Goal: Information Seeking & Learning: Learn about a topic

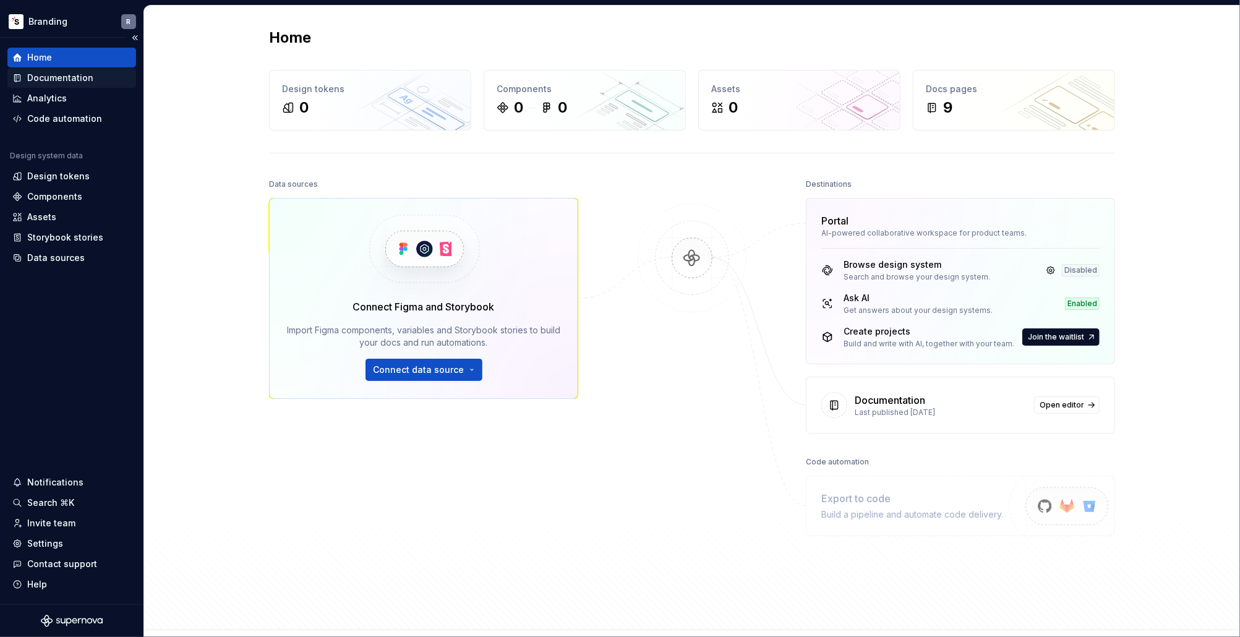
click at [82, 80] on div "Documentation" at bounding box center [60, 78] width 66 height 12
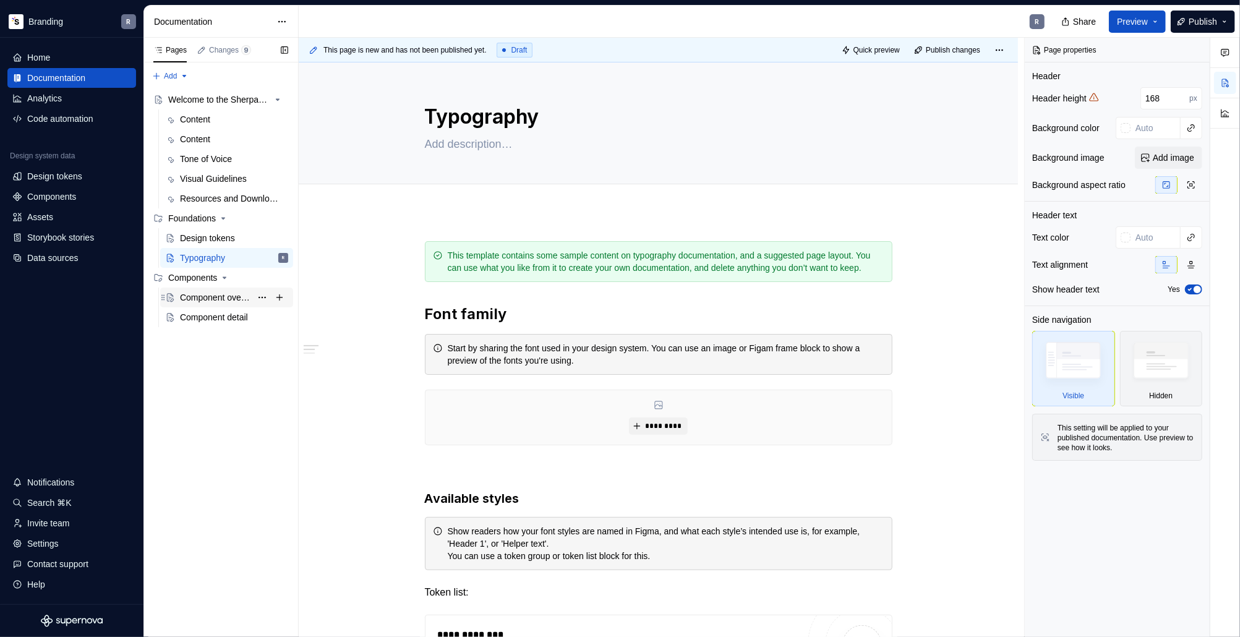
click at [234, 299] on div "Component overview" at bounding box center [215, 297] width 71 height 12
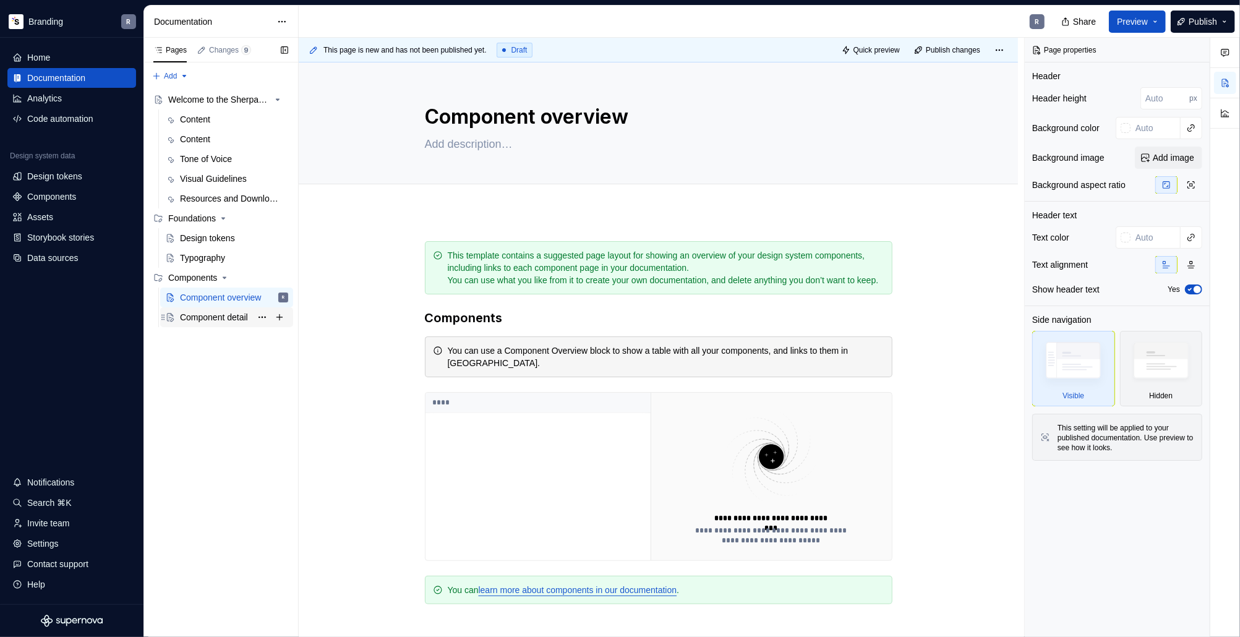
click at [210, 322] on div "Component detail" at bounding box center [214, 317] width 68 height 12
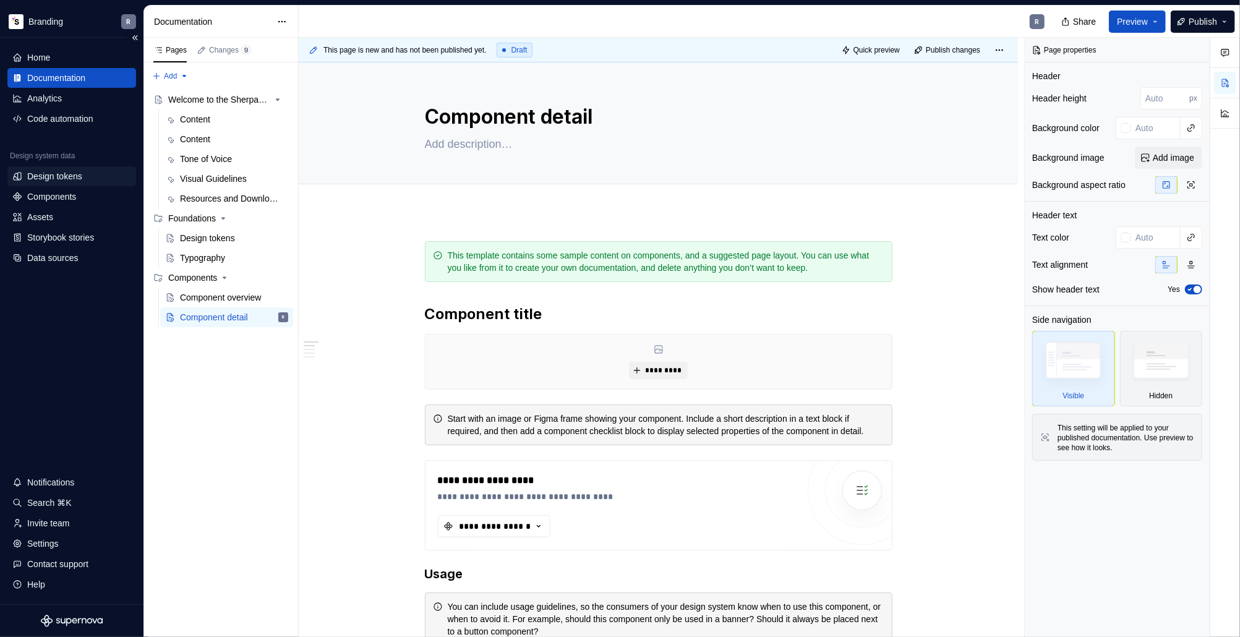
click at [65, 178] on div "Design tokens" at bounding box center [54, 176] width 55 height 12
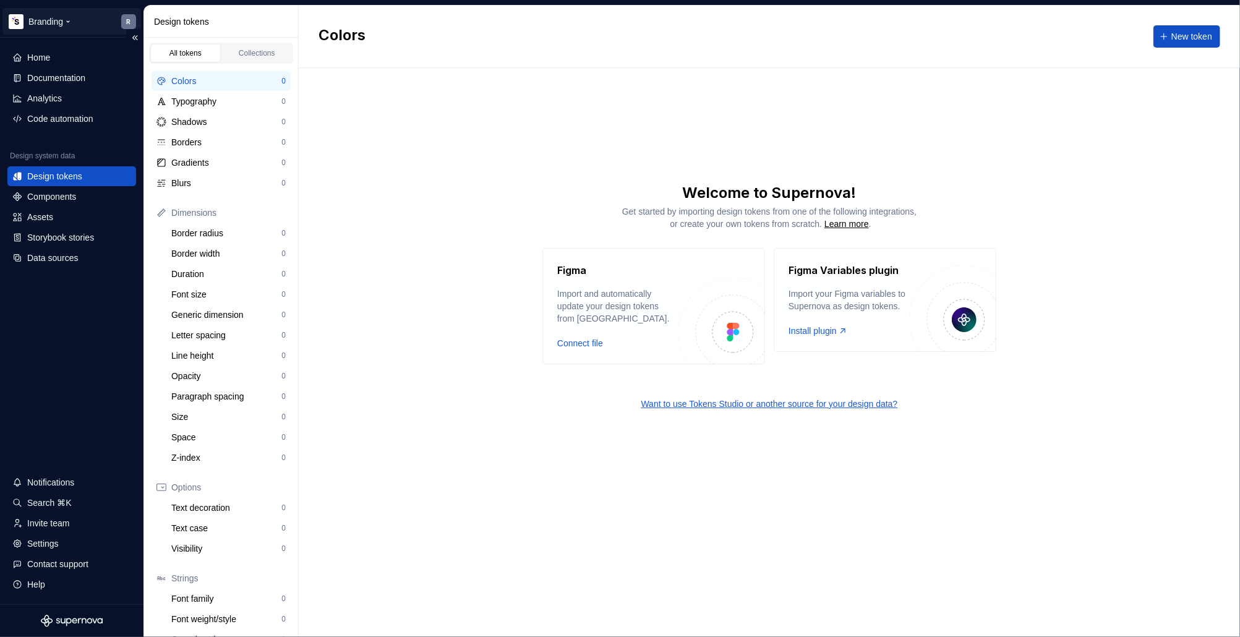
click at [42, 20] on html "Branding R Home Documentation Analytics Code automation Design system data Desi…" at bounding box center [620, 318] width 1240 height 637
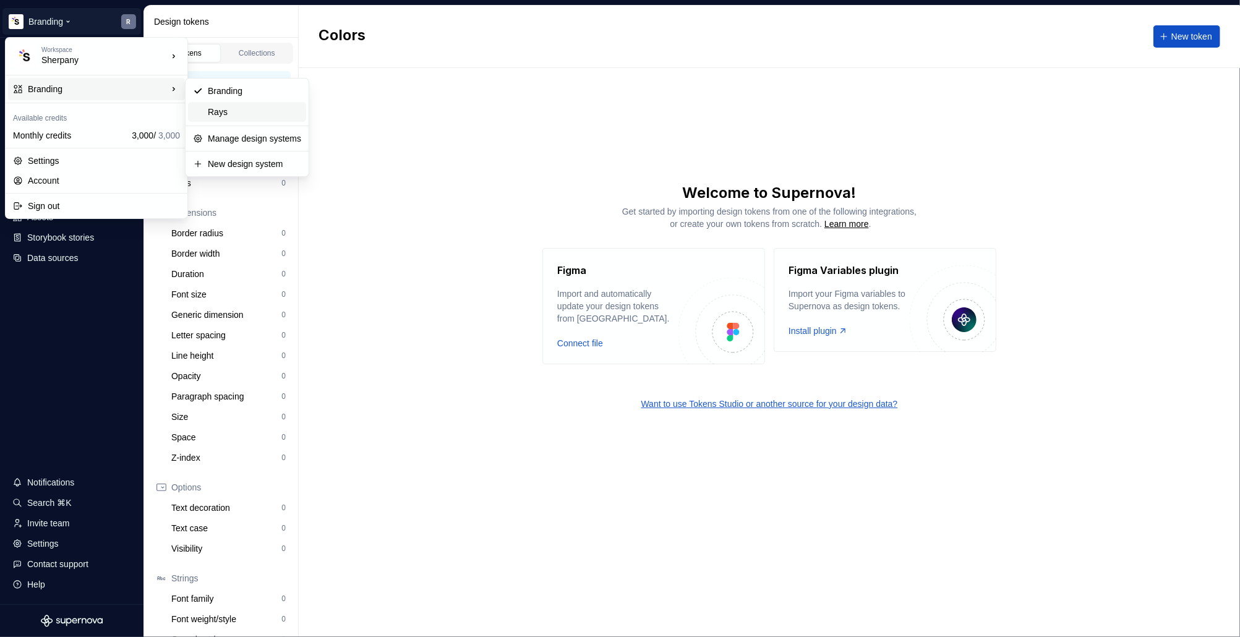
click at [246, 111] on div "Rays" at bounding box center [254, 112] width 93 height 12
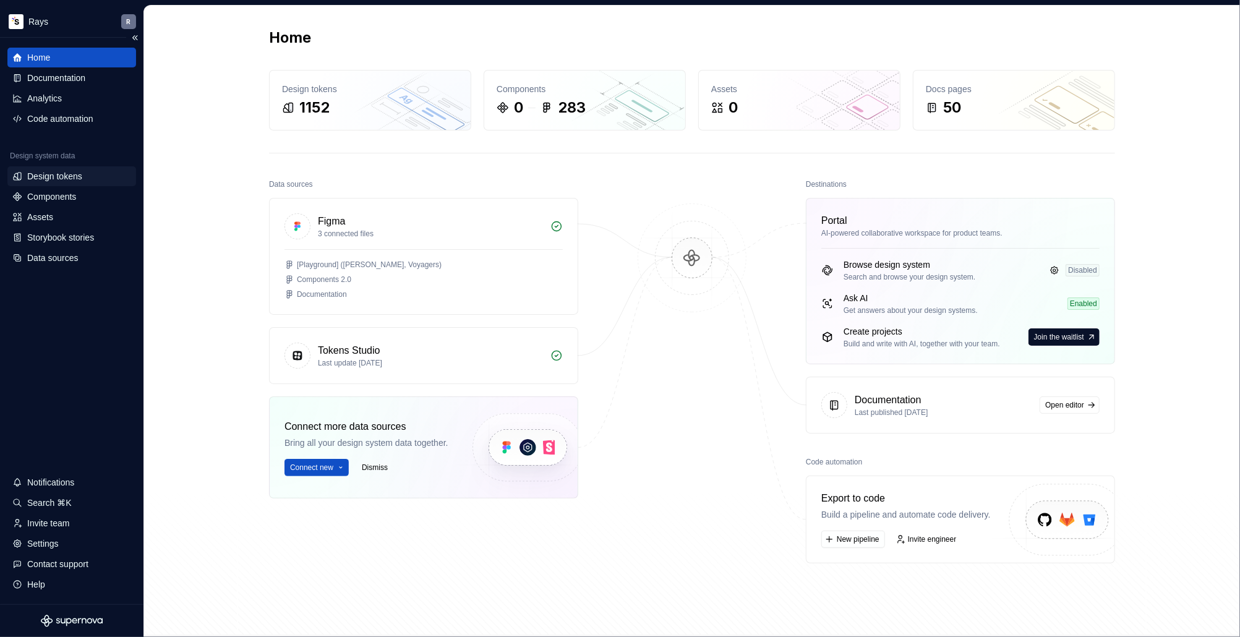
click at [81, 180] on div "Design tokens" at bounding box center [54, 176] width 55 height 12
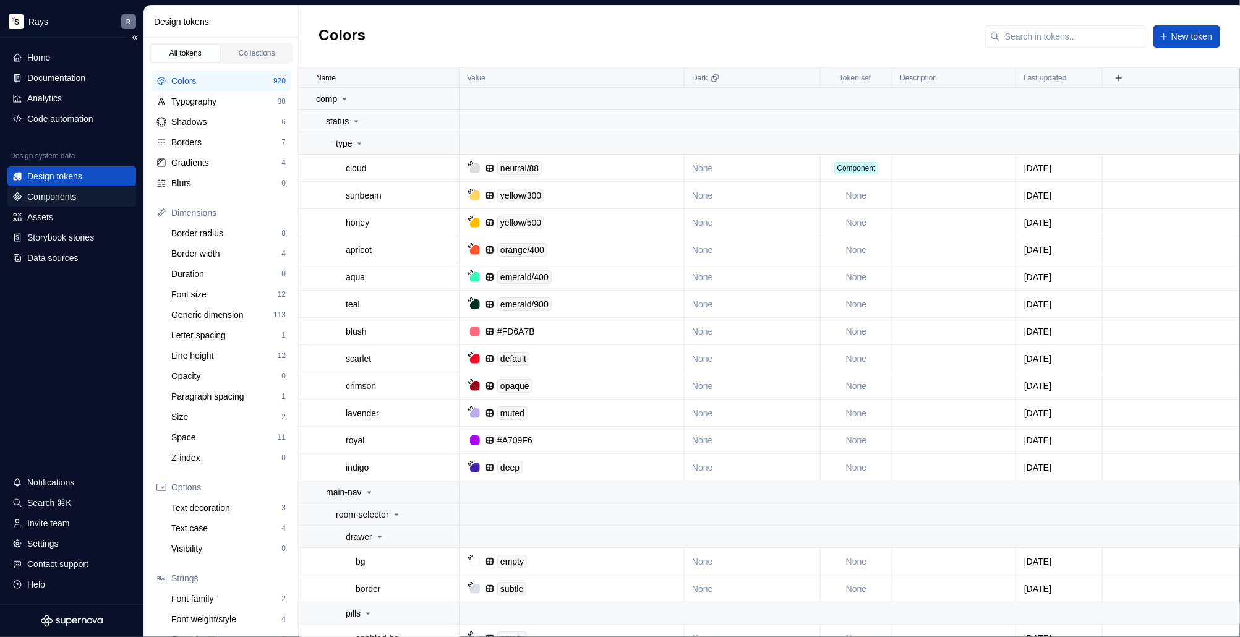
click at [66, 197] on div "Components" at bounding box center [51, 196] width 49 height 12
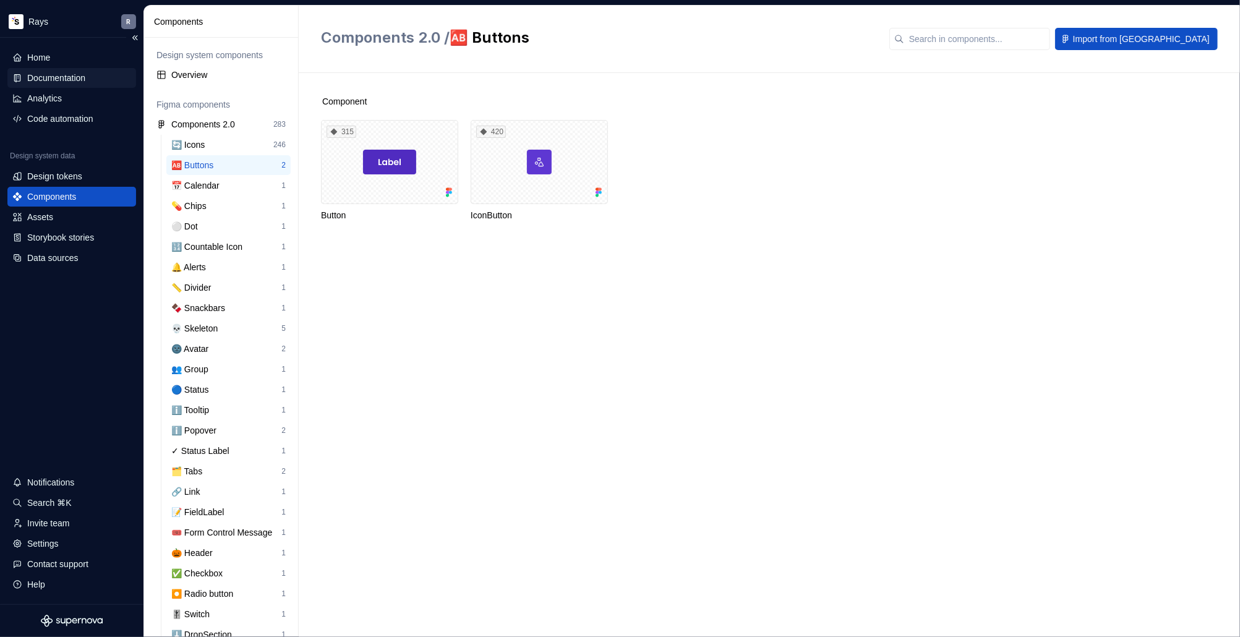
click at [64, 79] on div "Documentation" at bounding box center [56, 78] width 58 height 12
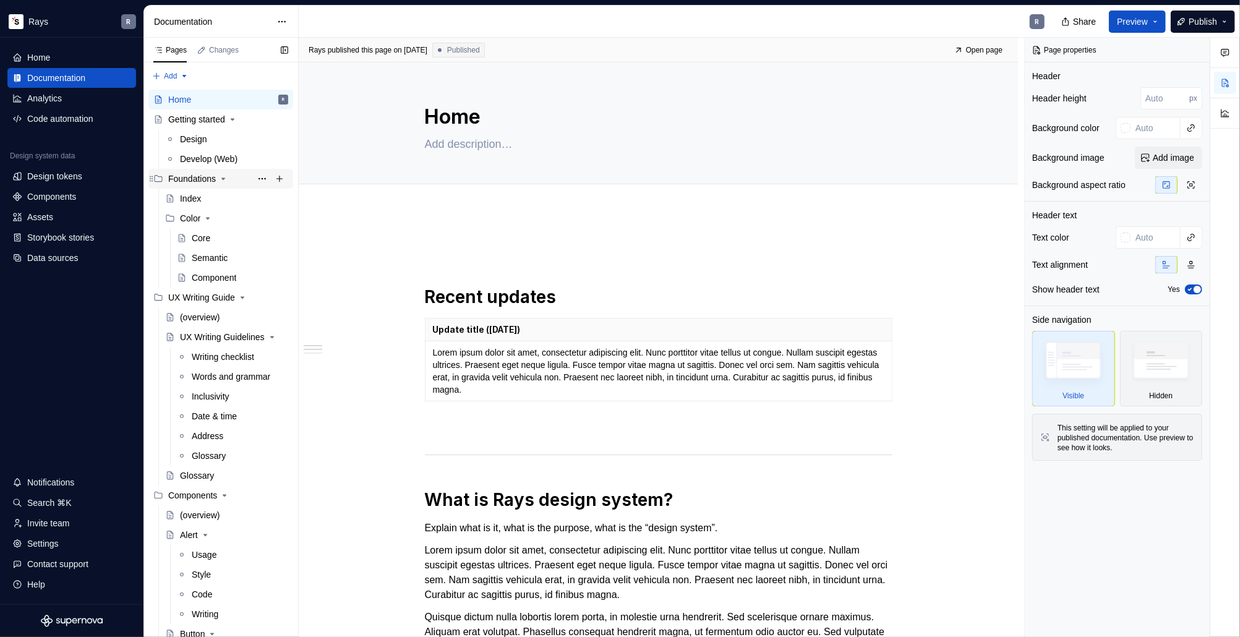
click at [224, 178] on icon "Page tree" at bounding box center [223, 179] width 10 height 10
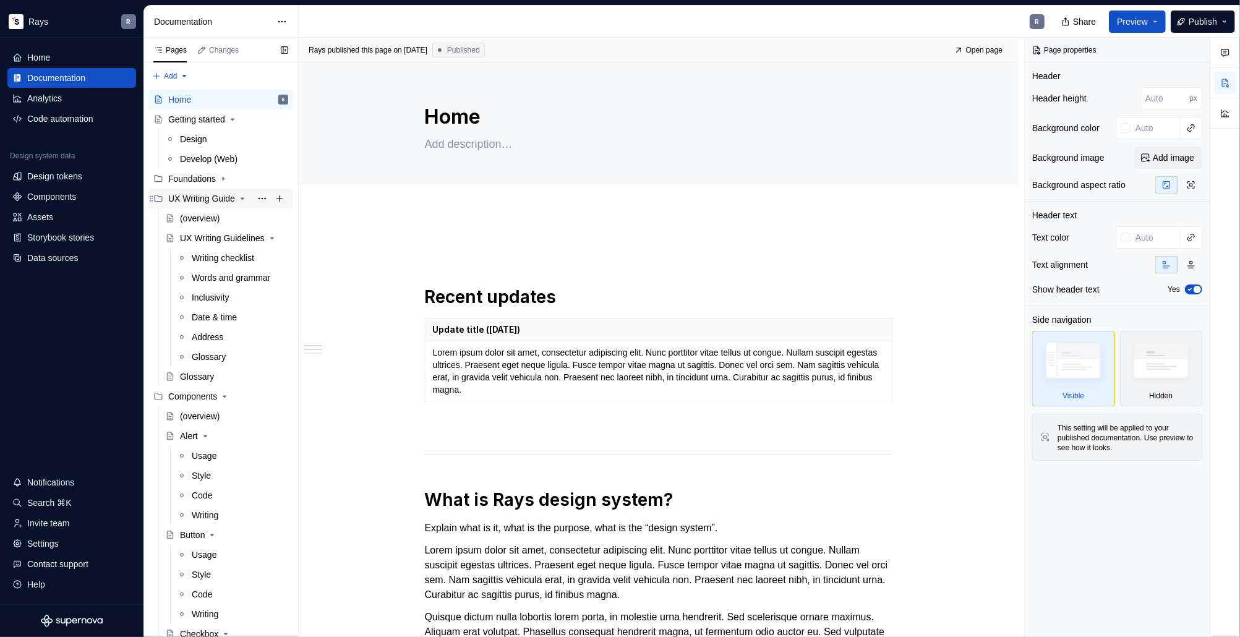
click at [243, 197] on icon "Page tree" at bounding box center [243, 199] width 10 height 10
click at [208, 260] on icon "Page tree" at bounding box center [205, 258] width 10 height 10
click at [214, 277] on icon "Page tree" at bounding box center [212, 277] width 3 height 1
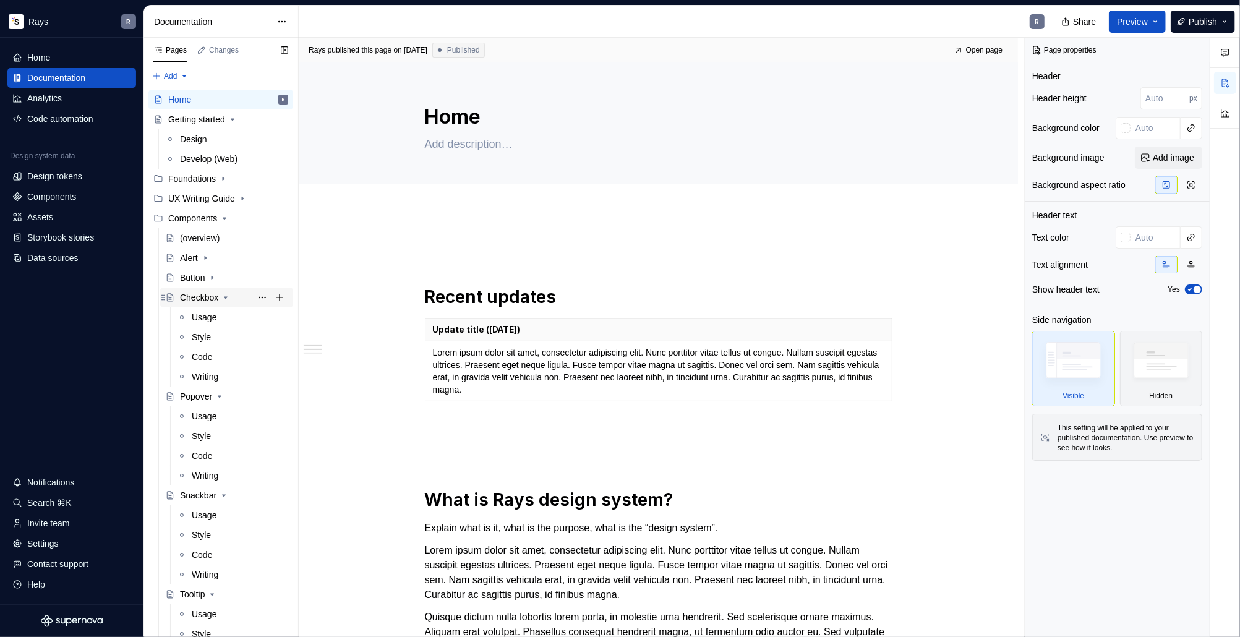
click at [224, 297] on icon "Page tree" at bounding box center [226, 298] width 10 height 10
click at [225, 317] on icon "Page tree" at bounding box center [220, 317] width 10 height 10
click at [226, 340] on icon "Page tree" at bounding box center [224, 337] width 10 height 10
click at [217, 357] on icon "Page tree" at bounding box center [212, 357] width 10 height 10
click at [201, 375] on icon "Page tree" at bounding box center [204, 377] width 10 height 10
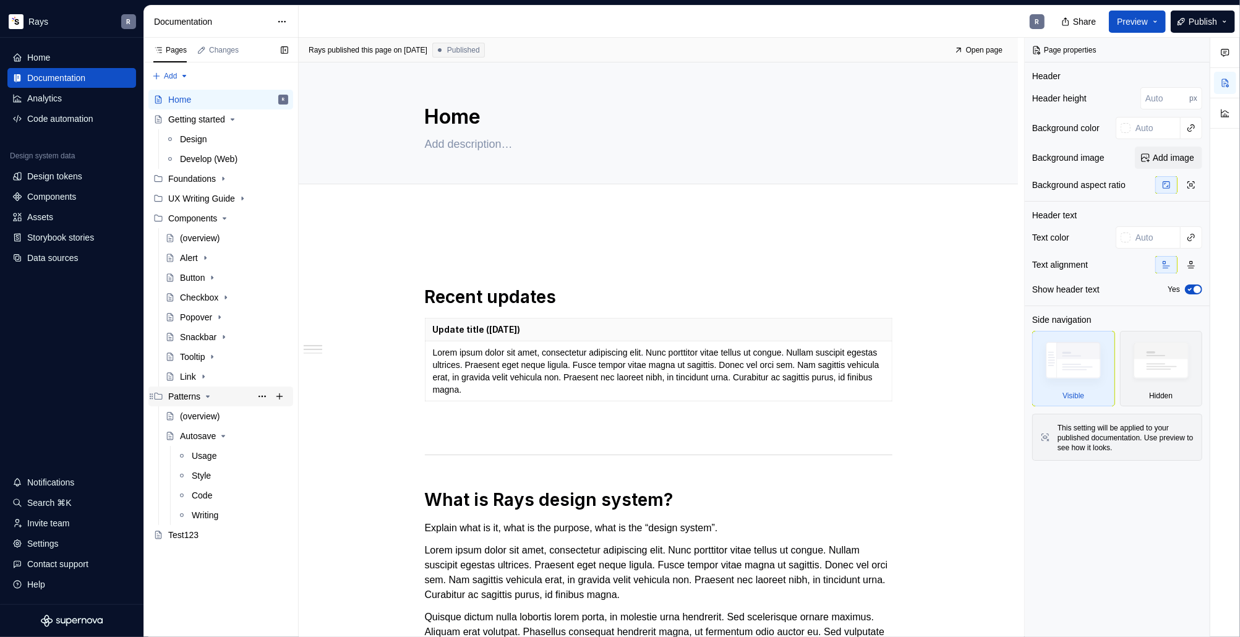
click at [210, 398] on icon "Page tree" at bounding box center [208, 397] width 10 height 10
click at [195, 277] on div "Button" at bounding box center [192, 278] width 25 height 12
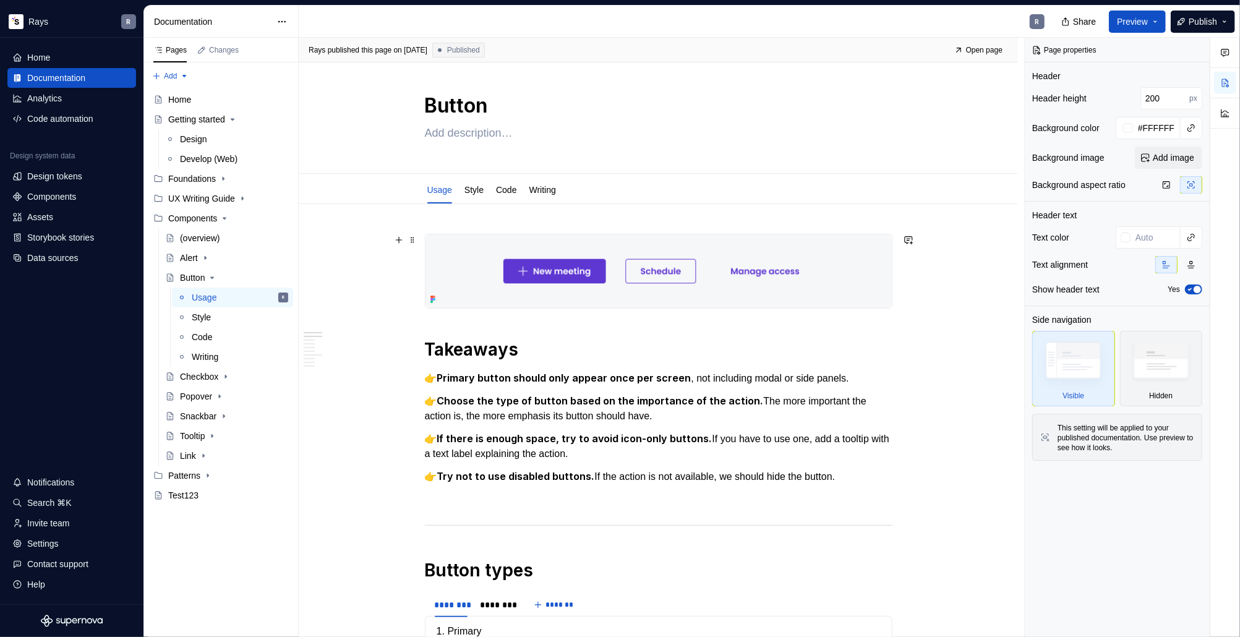
scroll to position [12, 0]
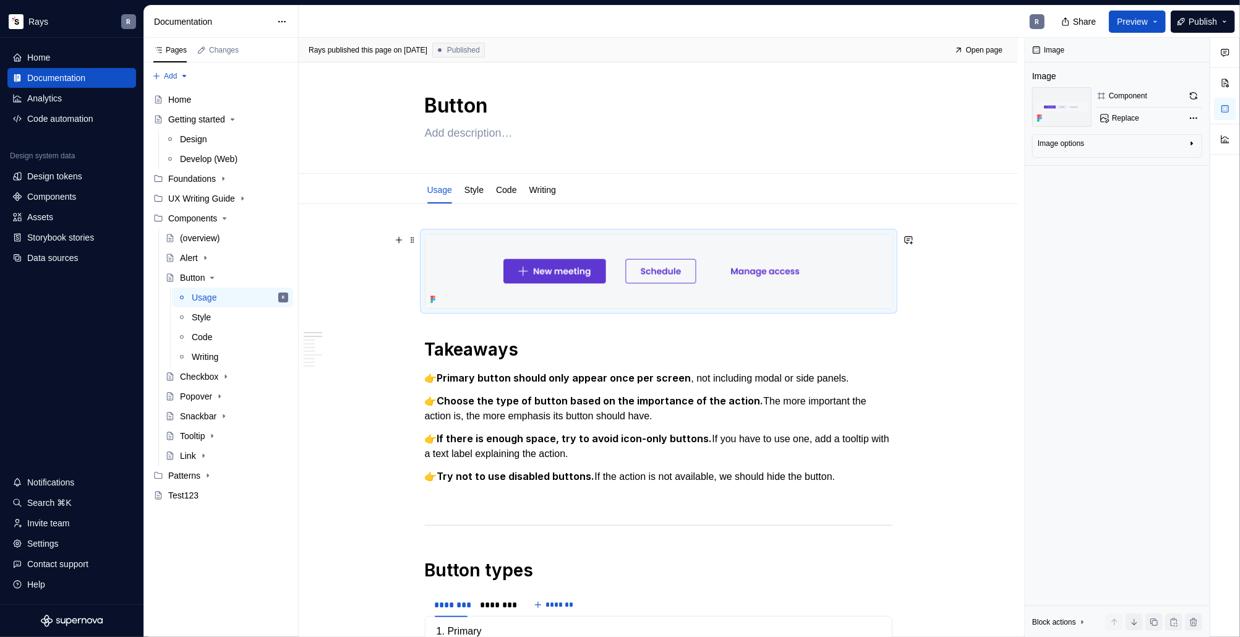
click at [733, 278] on img at bounding box center [659, 271] width 466 height 74
click at [432, 299] on icon "To enrich screen reader interactions, please activate Accessibility in Grammarl…" at bounding box center [431, 299] width 2 height 2
click at [1112, 317] on div "Image Image Component Replace Image options Alignment Caption Block actions Mov…" at bounding box center [1117, 338] width 185 height 600
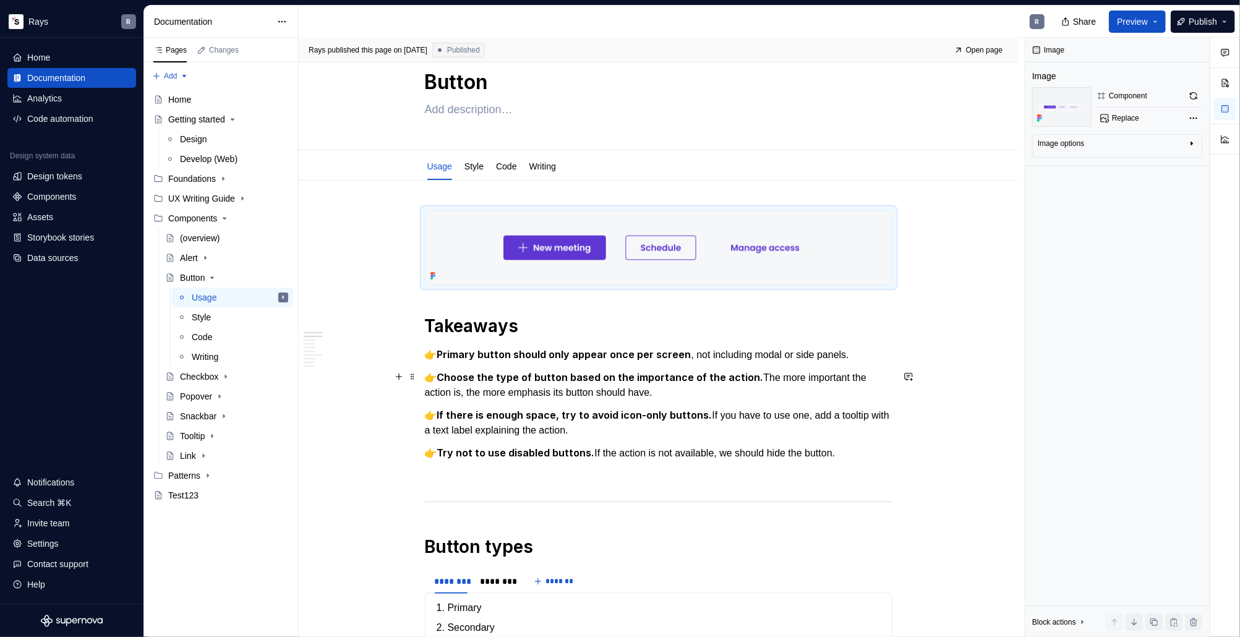
scroll to position [0, 0]
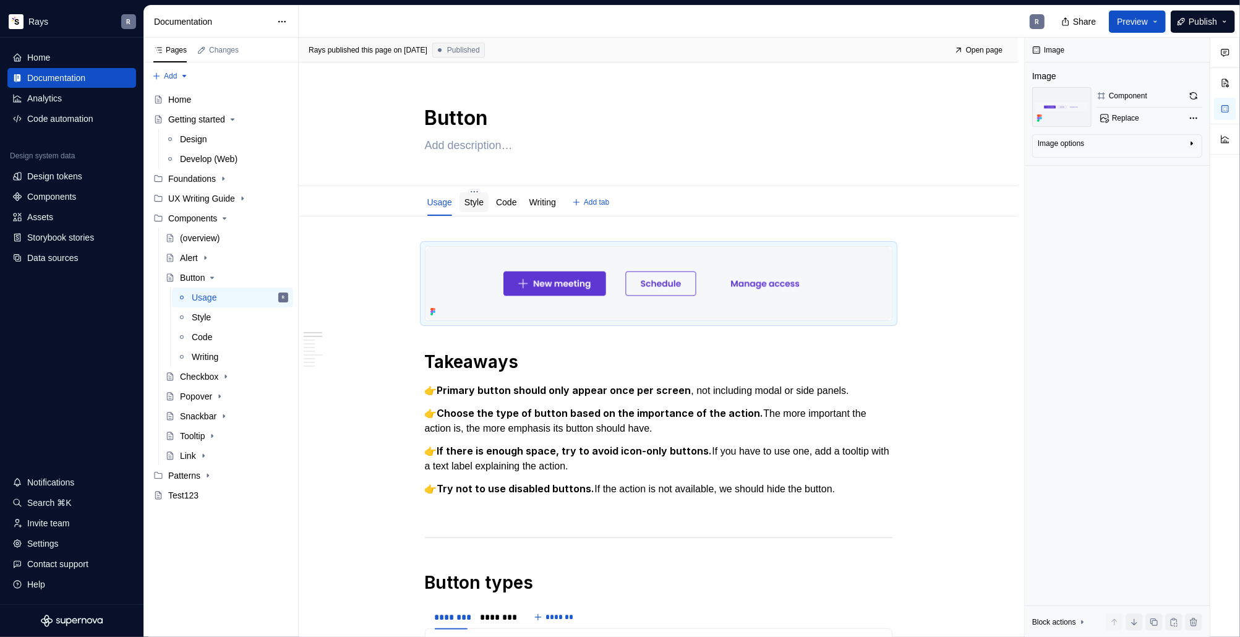
click at [484, 202] on link "Style" at bounding box center [473, 202] width 19 height 10
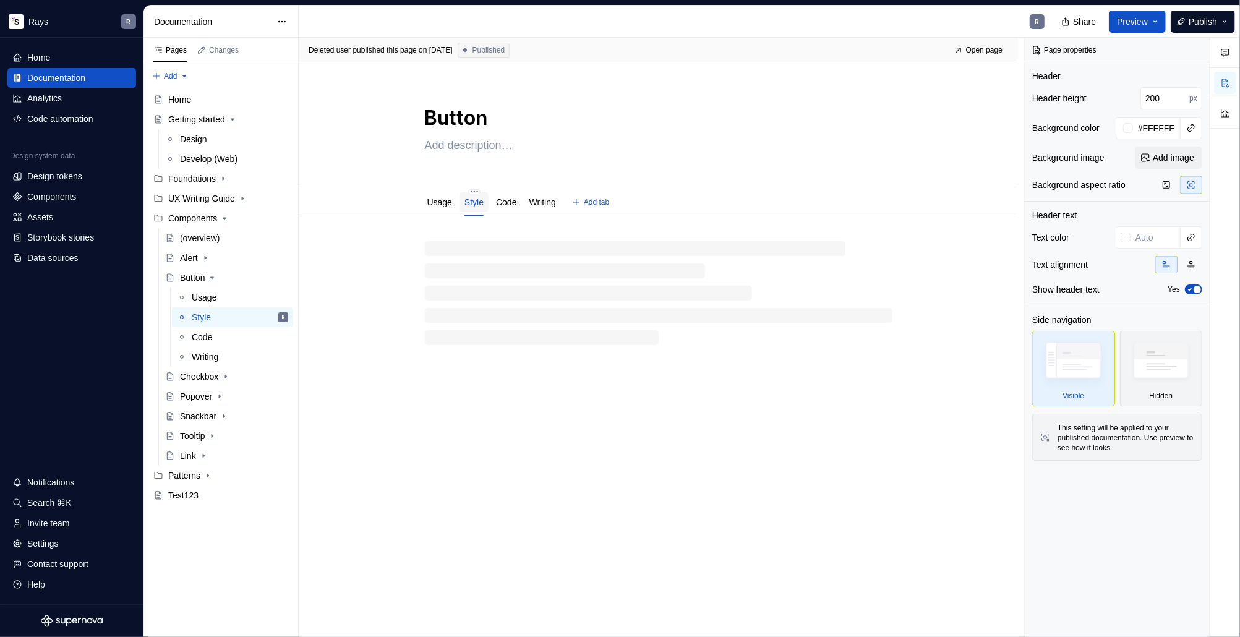
click at [481, 200] on link "Style" at bounding box center [473, 202] width 19 height 10
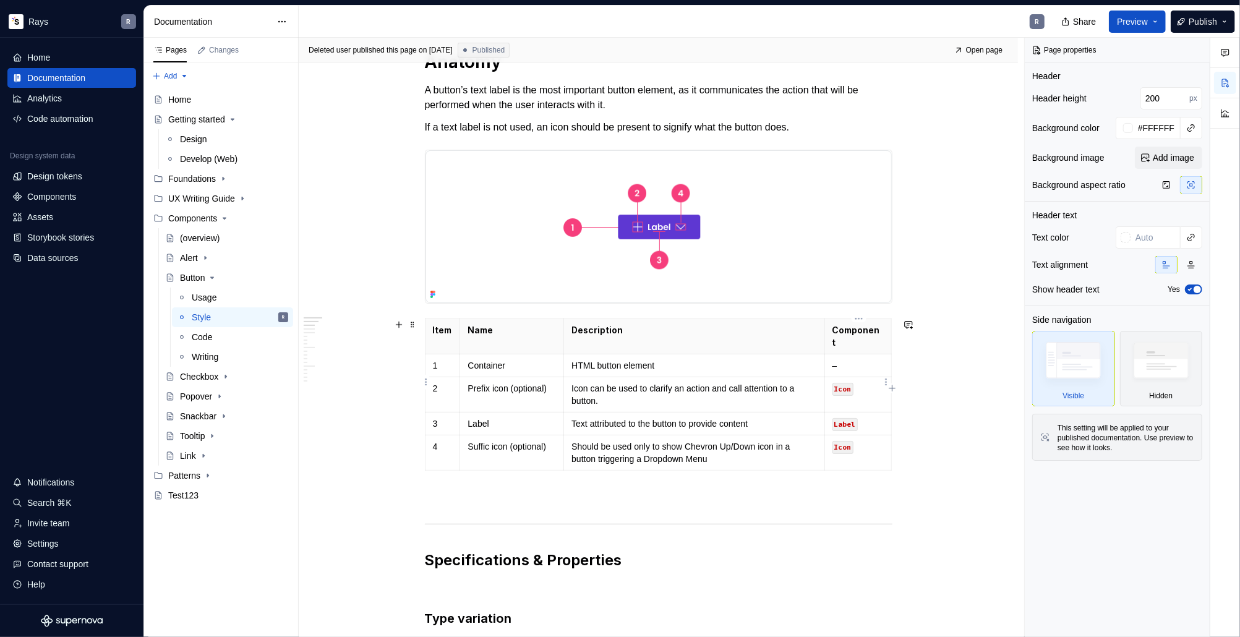
click at [842, 383] on code "Icon" at bounding box center [843, 389] width 21 height 13
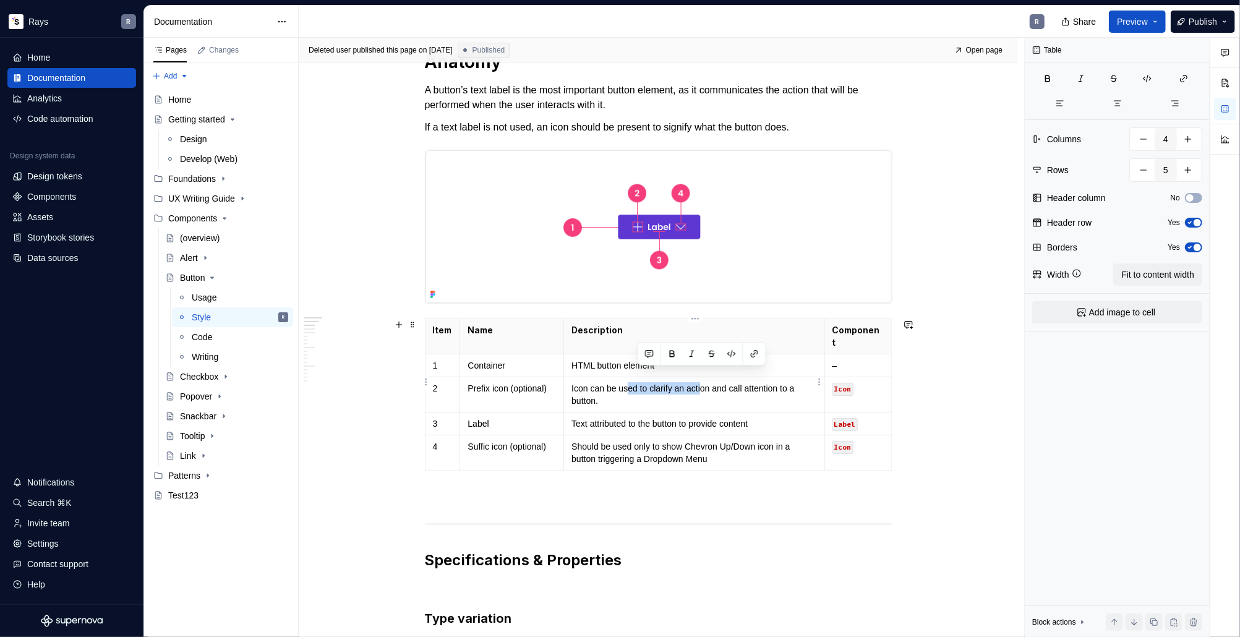
drag, startPoint x: 683, startPoint y: 375, endPoint x: 635, endPoint y: 372, distance: 48.3
click at [635, 382] on p "Icon can be used to clarify an action and call attention to a button." at bounding box center [693, 394] width 245 height 25
click at [606, 360] on td "HTML button element" at bounding box center [694, 365] width 260 height 23
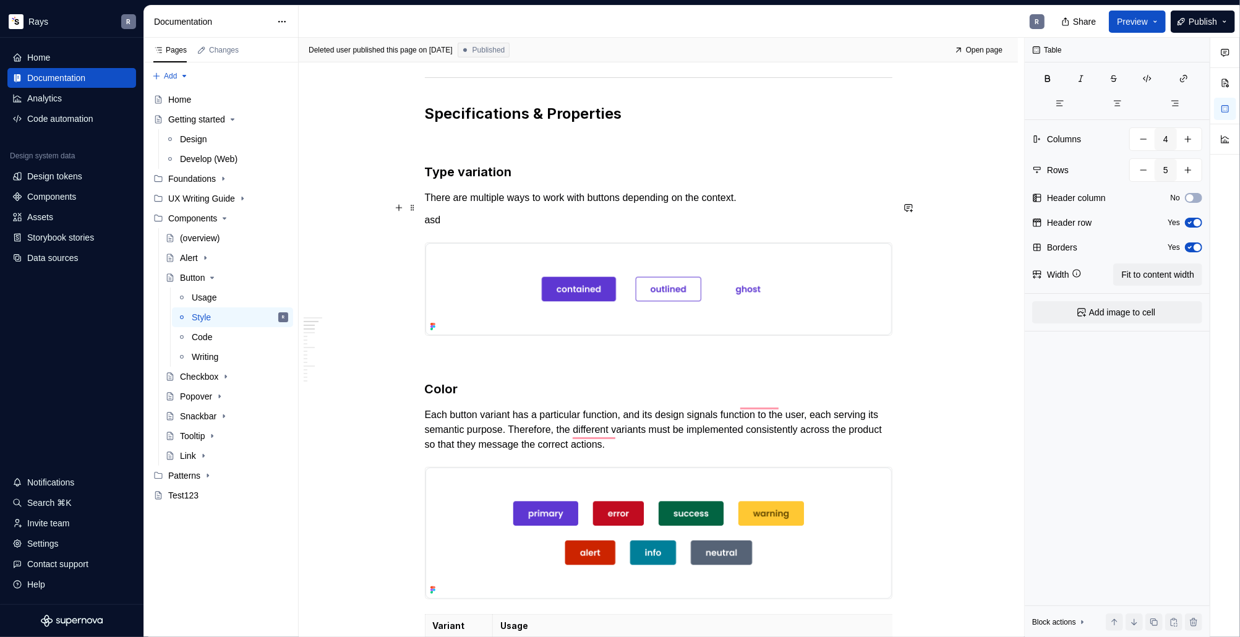
click at [439, 213] on p "asd" at bounding box center [659, 220] width 468 height 15
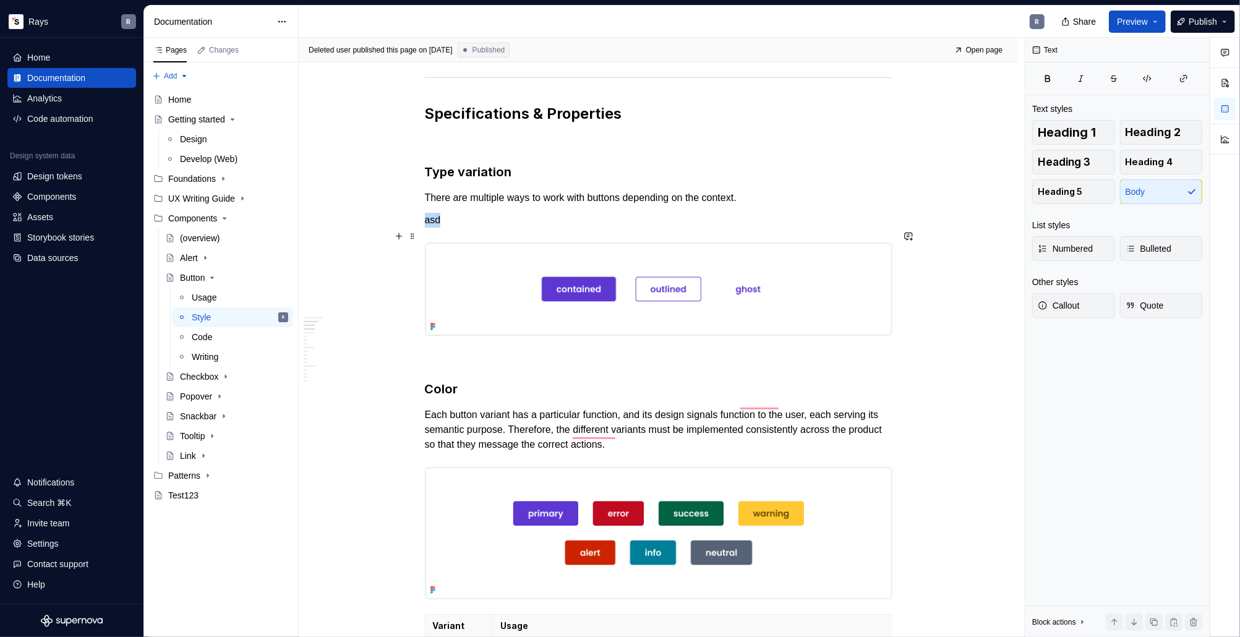
click at [593, 279] on img "To enrich screen reader interactions, please activate Accessibility in Grammarl…" at bounding box center [659, 289] width 466 height 92
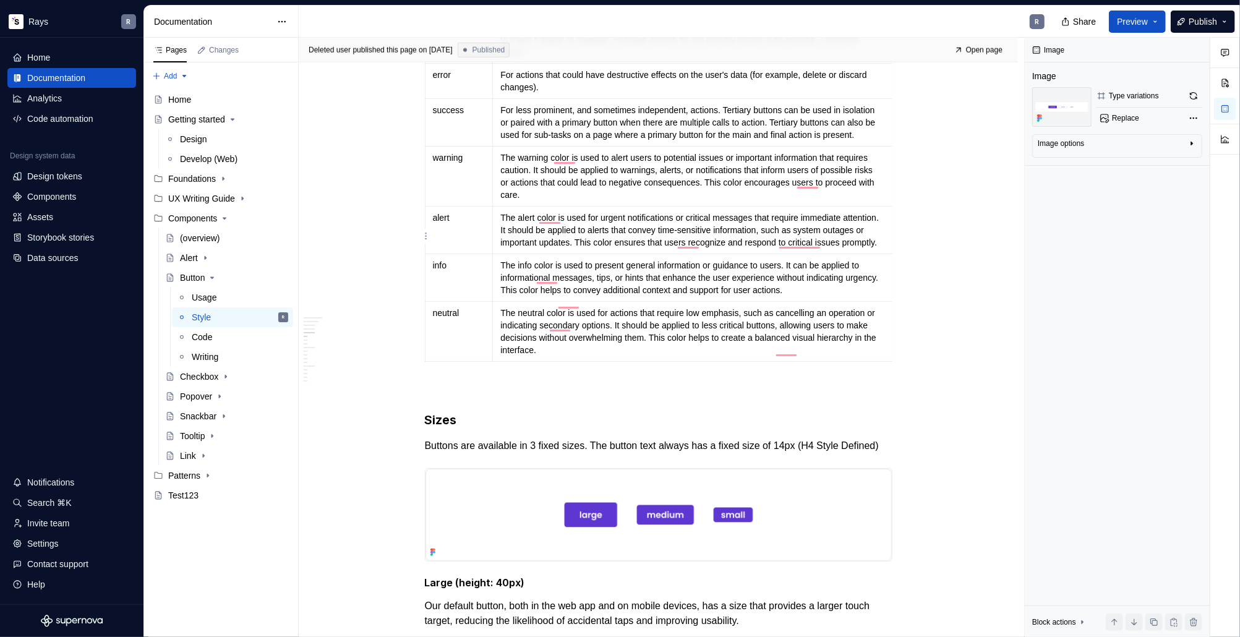
click at [608, 239] on p "The alert color is used for urgent notifications or critical messages that requ…" at bounding box center [692, 230] width 384 height 37
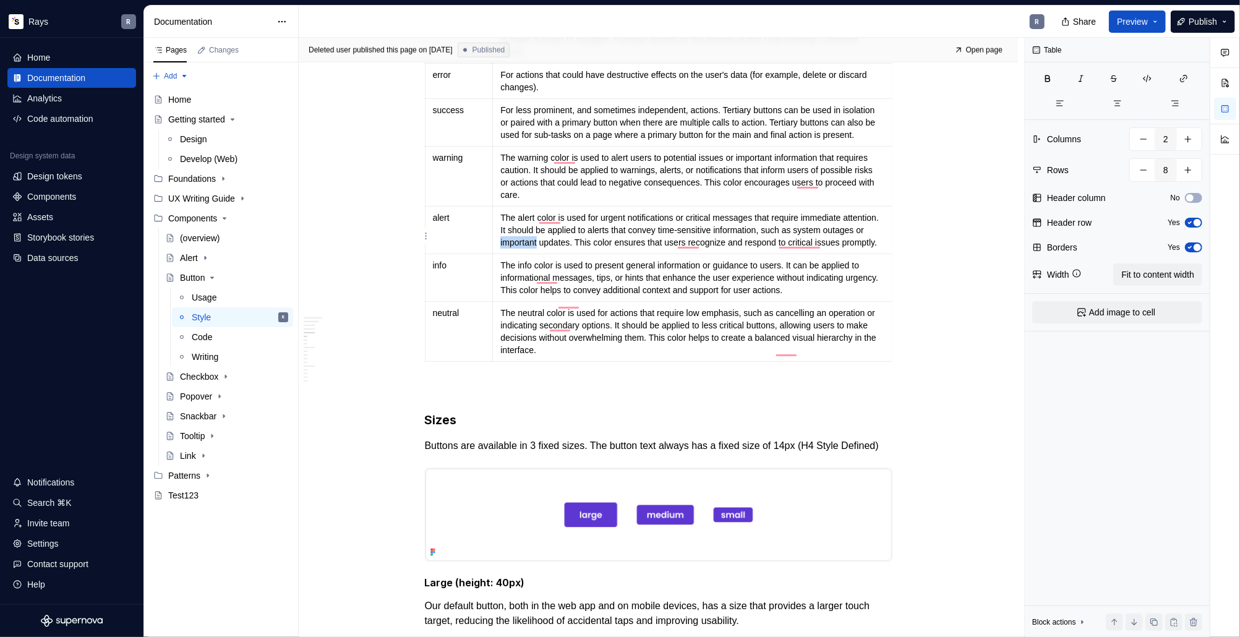
click at [608, 239] on p "The alert color is used for urgent notifications or critical messages that requ…" at bounding box center [692, 230] width 384 height 37
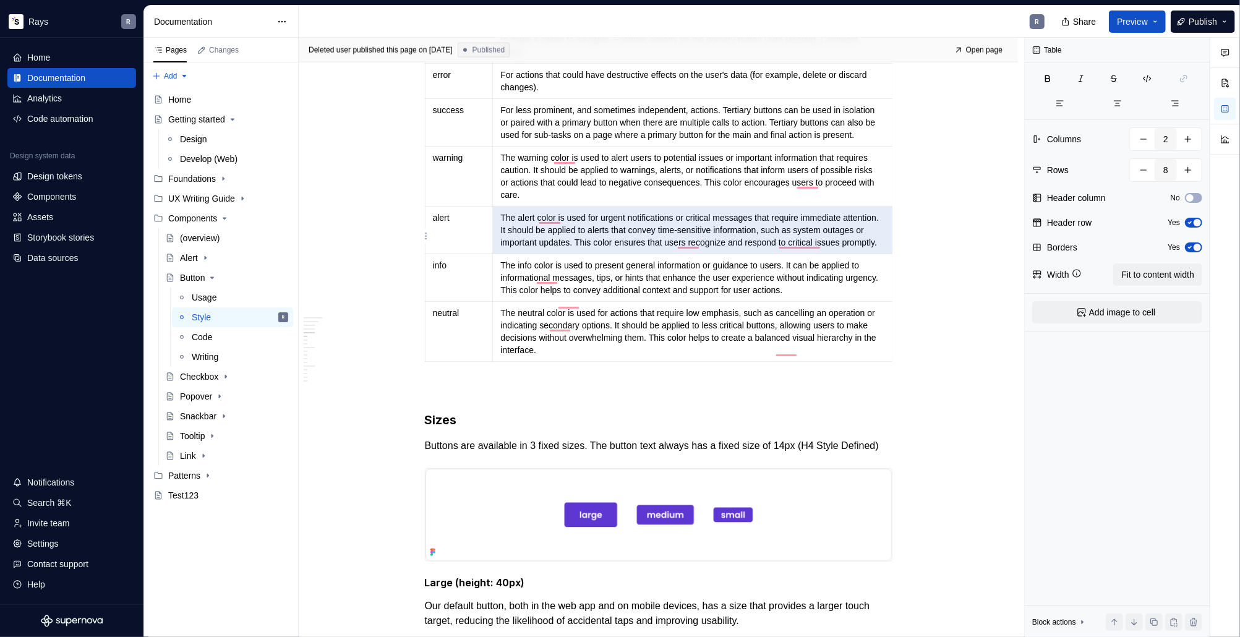
click at [586, 242] on p "The alert color is used for urgent notifications or critical messages that requ…" at bounding box center [692, 230] width 384 height 37
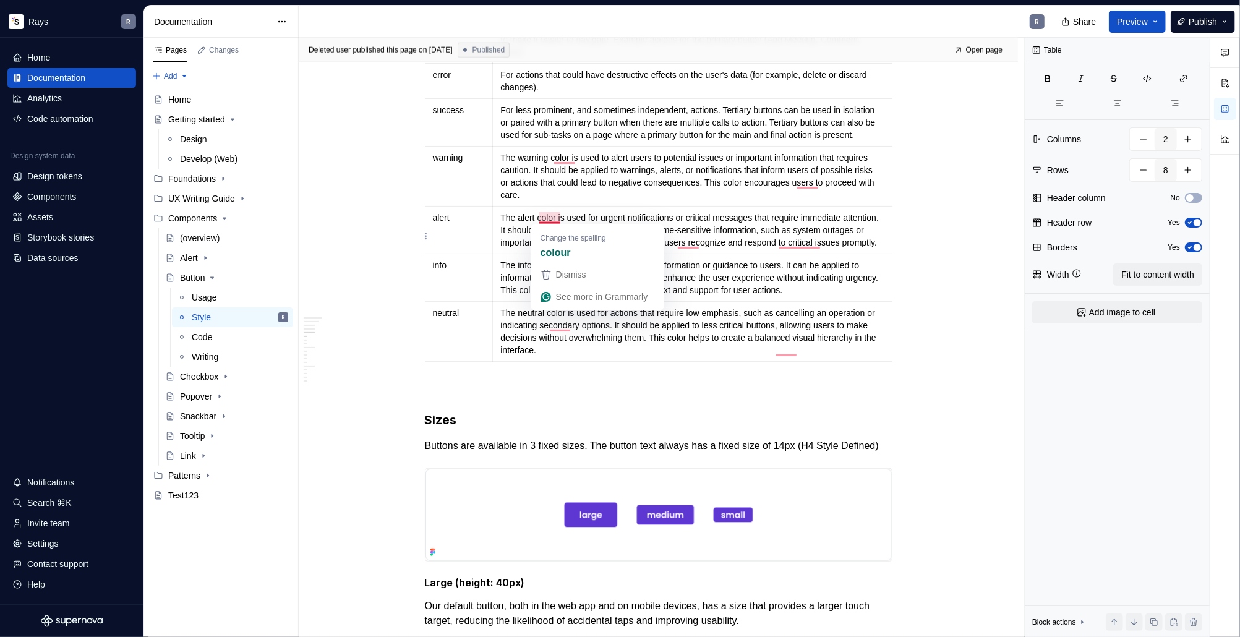
click at [706, 212] on p "The alert color is used for urgent notifications or critical messages that requ…" at bounding box center [692, 230] width 384 height 37
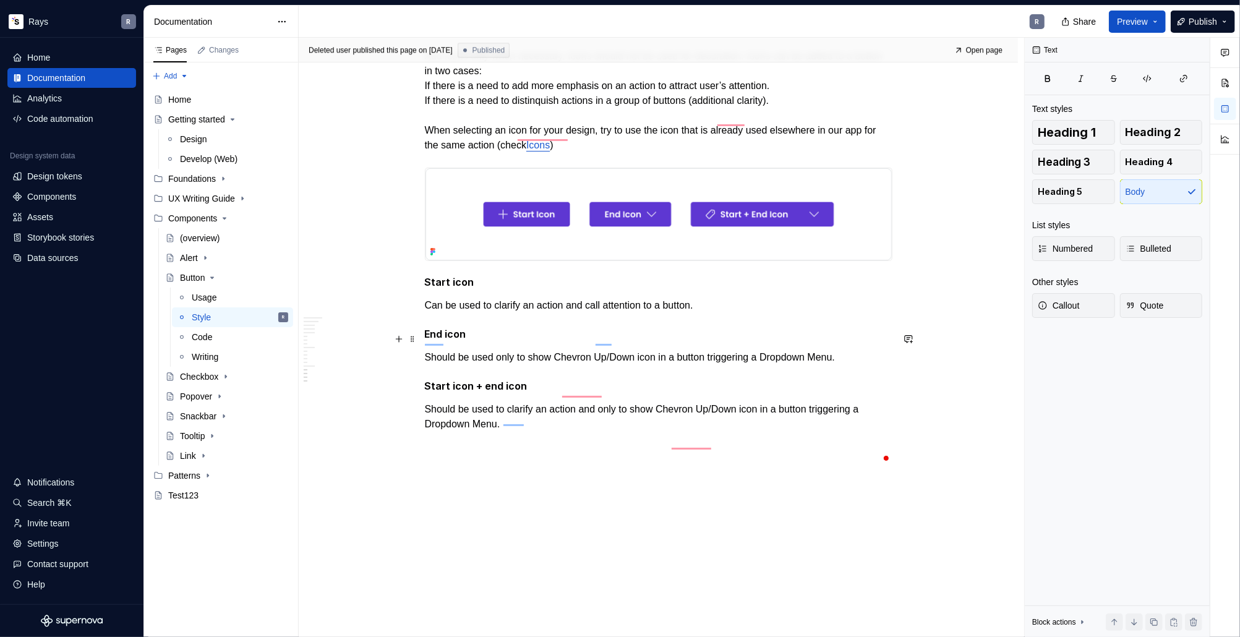
click at [509, 306] on p "Can be used to clarify an action and call attention to a button." at bounding box center [659, 305] width 468 height 15
type textarea "*"
